Goal: Obtain resource: Obtain resource

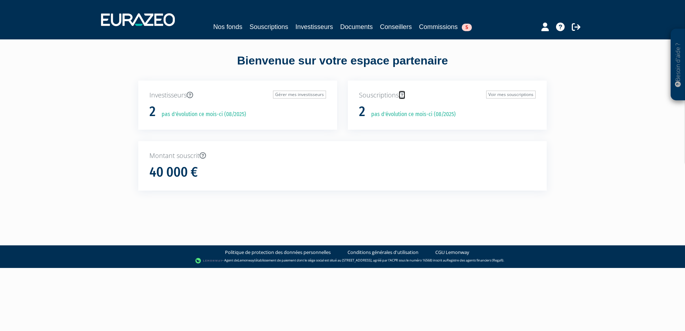
click at [400, 93] on icon at bounding box center [402, 95] width 6 height 6
click at [302, 96] on link "Gérer mes investisseurs" at bounding box center [299, 95] width 53 height 8
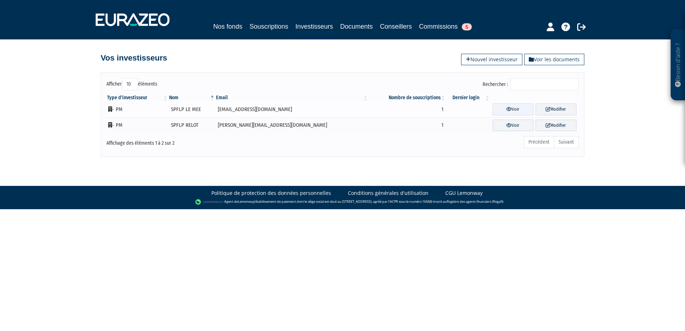
click at [514, 105] on link "Voir" at bounding box center [512, 110] width 41 height 12
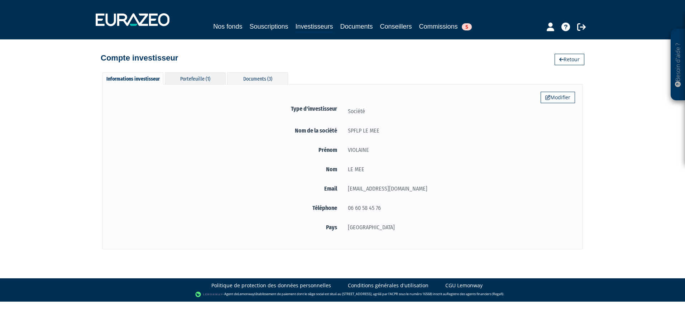
click at [200, 77] on div "Portefeuille (1)" at bounding box center [195, 78] width 61 height 12
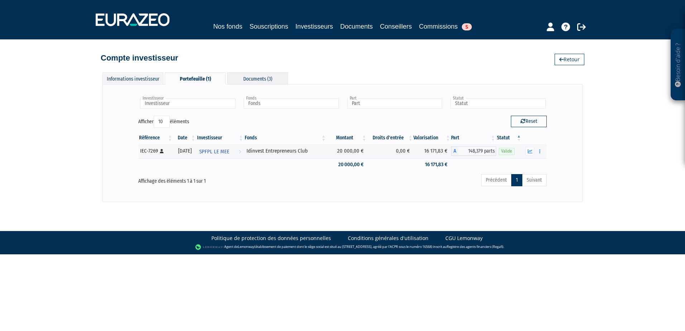
click at [255, 82] on div "Documents (3)" at bounding box center [257, 78] width 61 height 12
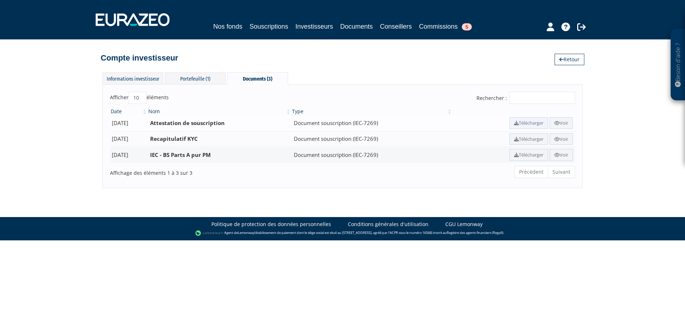
click at [520, 124] on link "Télécharger" at bounding box center [528, 123] width 39 height 12
click at [457, 173] on div "Précédent Suivant" at bounding box center [441, 172] width 267 height 15
click at [518, 157] on link "Télécharger" at bounding box center [528, 155] width 39 height 12
click at [134, 73] on div "Informations investisseur" at bounding box center [132, 78] width 61 height 12
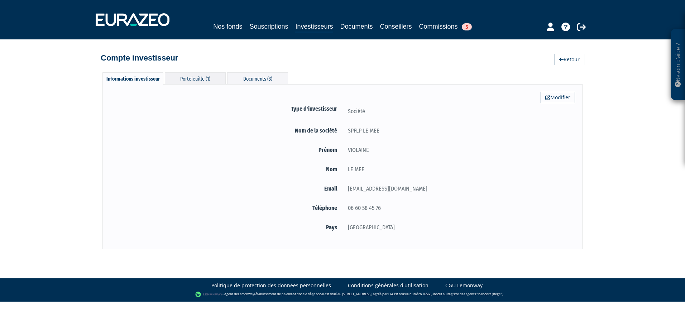
click at [200, 80] on div "Portefeuille (1)" at bounding box center [195, 78] width 61 height 12
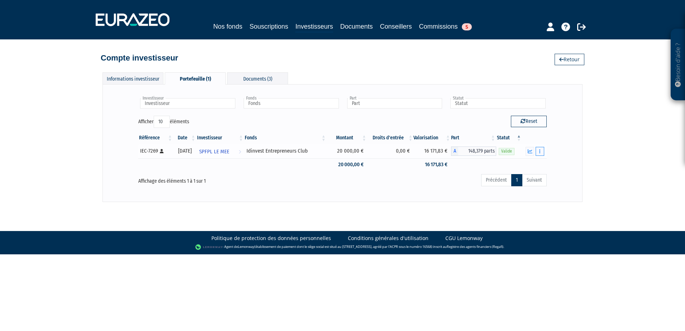
click at [540, 152] on icon "button" at bounding box center [539, 151] width 1 height 5
click at [540, 150] on icon "button" at bounding box center [539, 151] width 1 height 5
click at [527, 154] on button "button" at bounding box center [529, 151] width 9 height 9
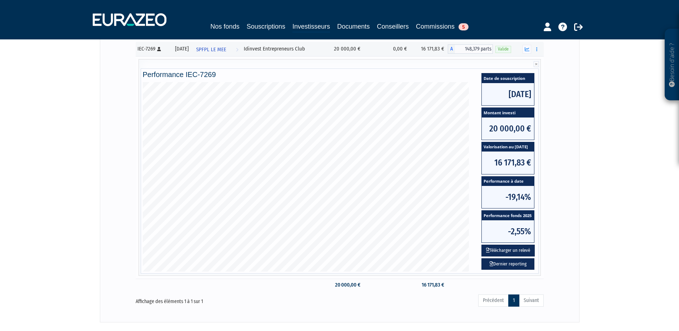
scroll to position [74, 0]
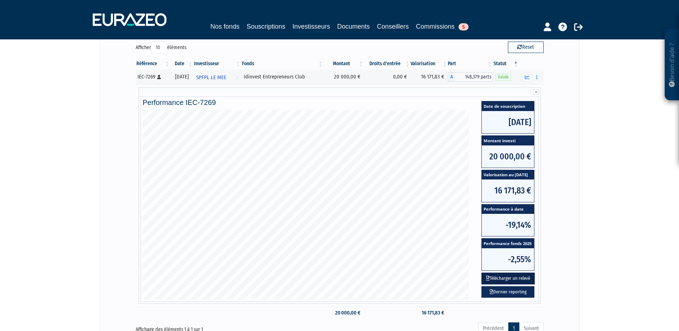
click at [495, 275] on button "Télécharger un relevé" at bounding box center [508, 279] width 53 height 12
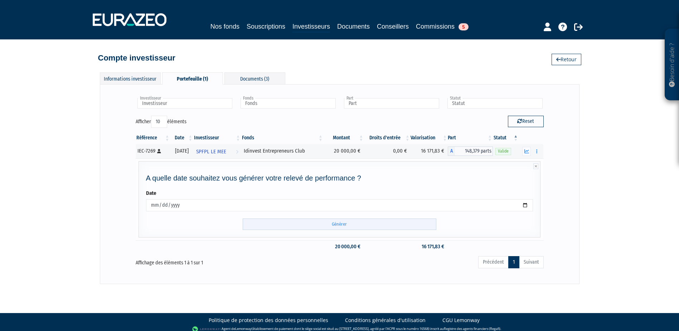
click at [380, 225] on input "Générer" at bounding box center [340, 224] width 194 height 12
click at [338, 223] on input "Générer" at bounding box center [340, 224] width 194 height 12
click at [525, 152] on icon "button" at bounding box center [527, 151] width 5 height 5
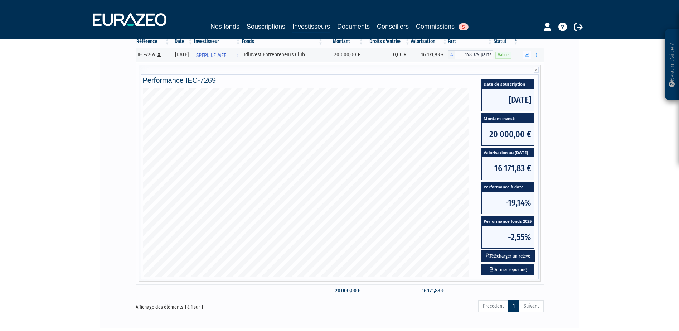
scroll to position [146, 0]
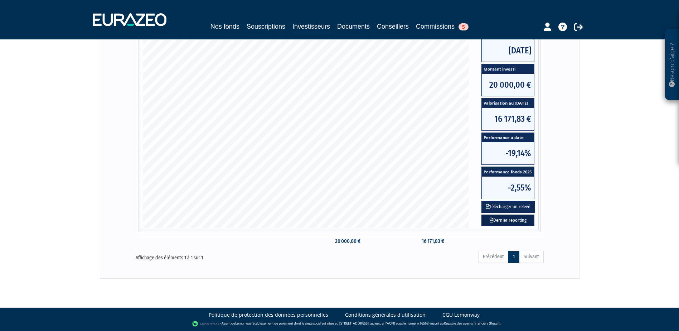
click at [508, 219] on link "Dernier reporting" at bounding box center [508, 221] width 53 height 12
click at [513, 208] on button "Télécharger un relevé" at bounding box center [508, 207] width 53 height 12
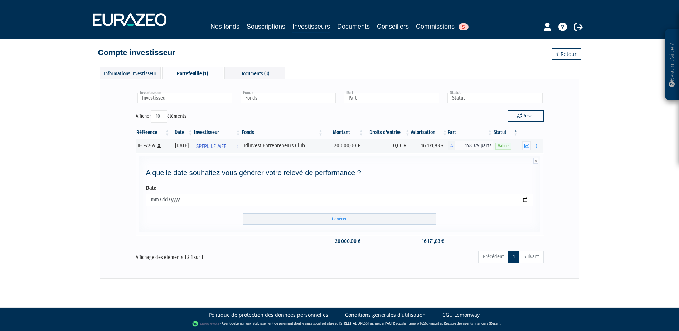
click at [525, 201] on input "2025-08-19" at bounding box center [340, 200] width 388 height 12
click at [524, 201] on input "2025-08-19" at bounding box center [340, 200] width 388 height 12
click at [304, 272] on div "Investisseur SPFPL LE MEE Investisseur Fonds Idinvest Entrepreneurs Club Fonds …" at bounding box center [340, 178] width 480 height 199
click at [336, 222] on input "Générer" at bounding box center [340, 219] width 194 height 12
click at [317, 24] on link "Investisseurs" at bounding box center [312, 26] width 38 height 11
